Goal: Task Accomplishment & Management: Manage account settings

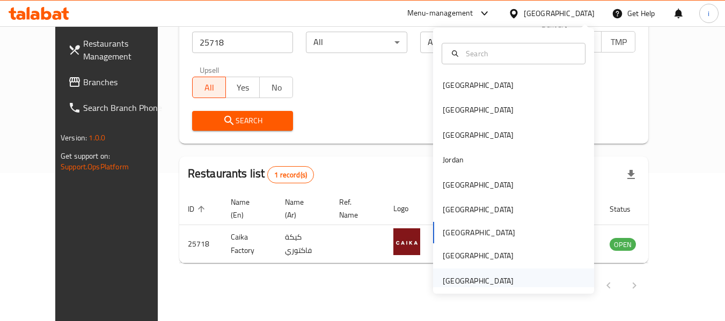
click at [486, 277] on div "[GEOGRAPHIC_DATA]" at bounding box center [478, 281] width 71 height 12
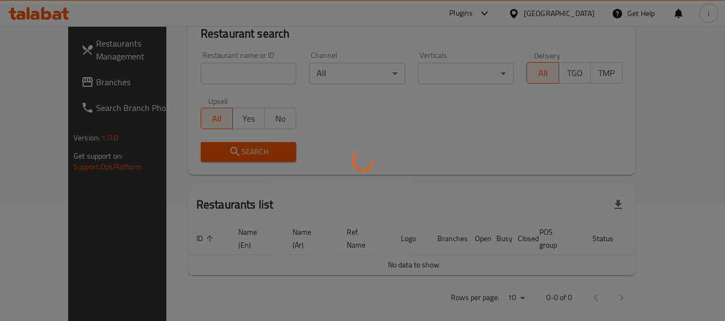
click at [65, 79] on div at bounding box center [362, 160] width 725 height 321
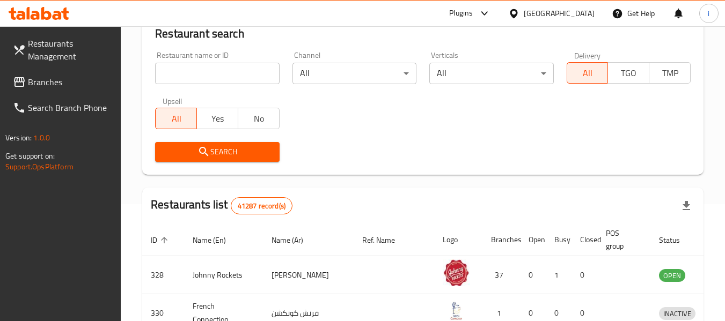
scroll to position [148, 0]
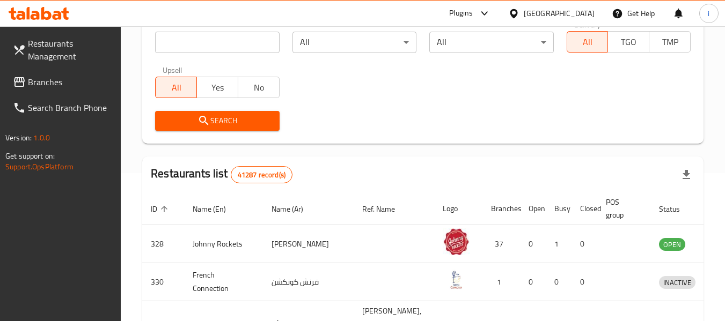
click at [67, 85] on span "Branches" at bounding box center [70, 82] width 85 height 13
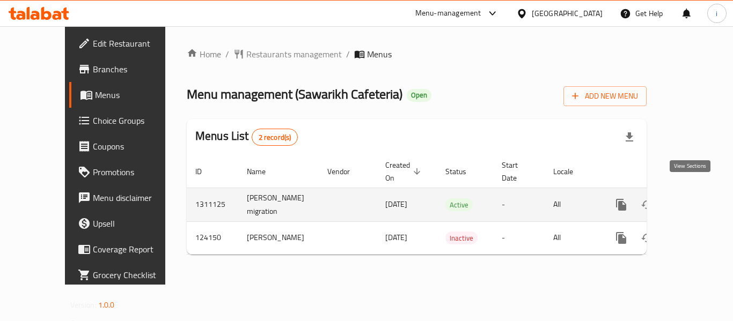
click at [692, 199] on icon "enhanced table" at bounding box center [698, 205] width 13 height 13
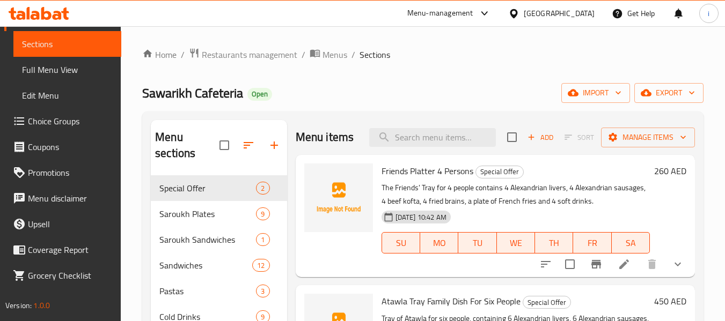
scroll to position [54, 0]
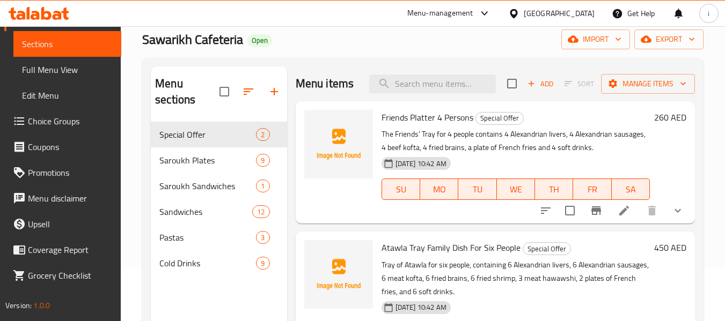
click at [70, 130] on link "Choice Groups" at bounding box center [62, 121] width 117 height 26
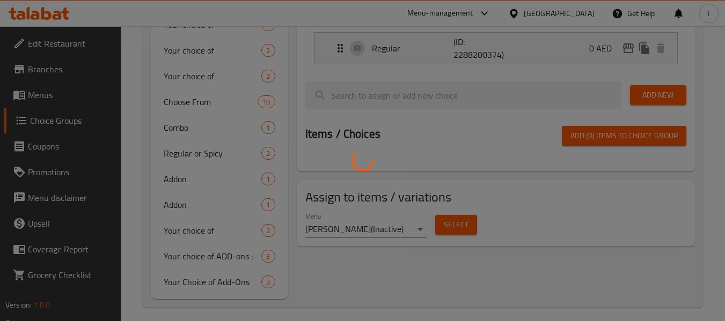
scroll to position [288, 0]
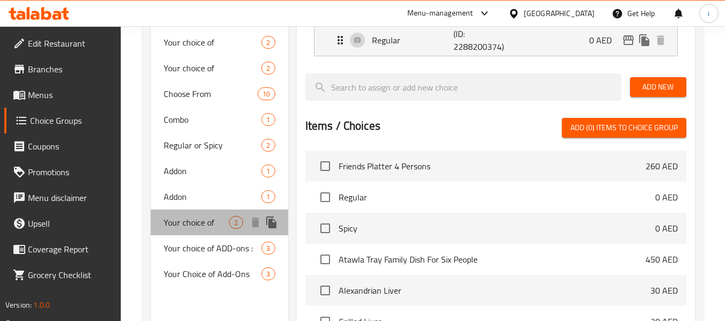
click at [210, 228] on span "Your choice of" at bounding box center [196, 222] width 65 height 13
type input "Your choice of"
type input "اختيارك من"
type input "1"
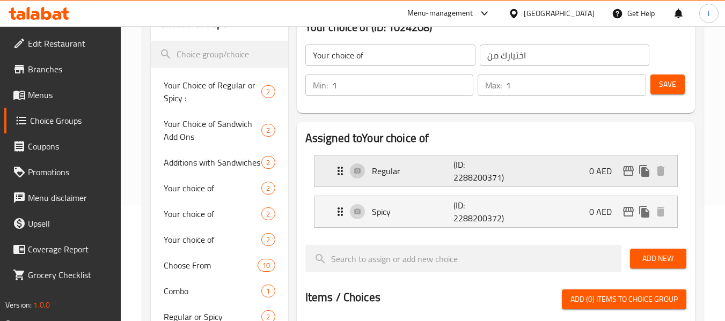
scroll to position [0, 0]
